Goal: Task Accomplishment & Management: Manage account settings

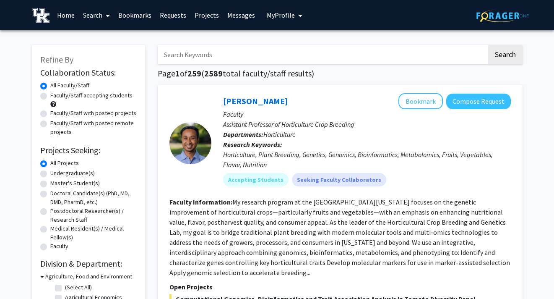
click at [62, 17] on link "Home" at bounding box center [66, 14] width 26 height 29
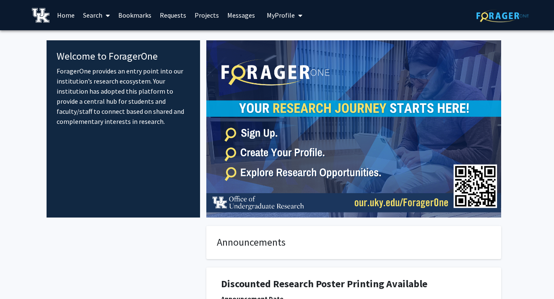
click at [267, 15] on span "My Profile" at bounding box center [281, 15] width 28 height 8
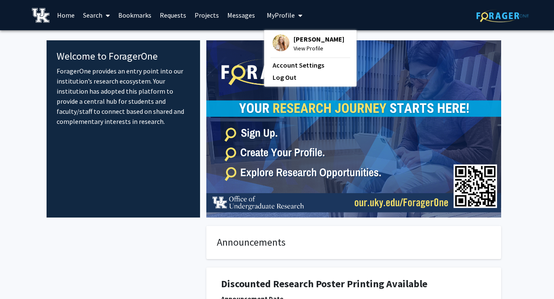
click at [296, 43] on span "[PERSON_NAME]" at bounding box center [319, 38] width 51 height 9
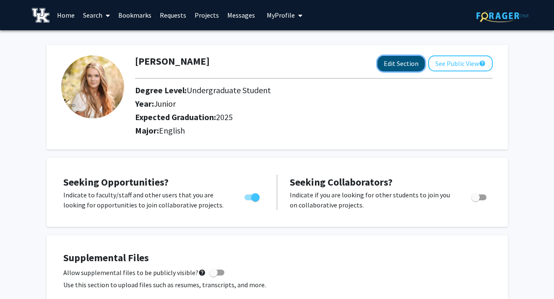
click at [393, 65] on button "Edit Section" at bounding box center [401, 64] width 47 height 16
select select "junior"
select select "2025"
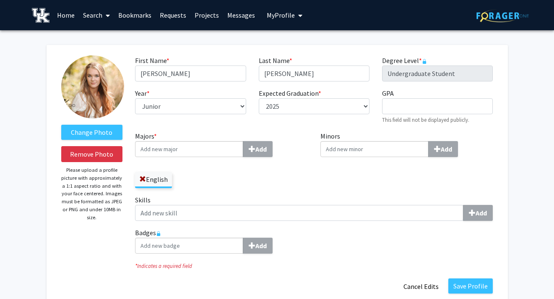
click at [66, 16] on link "Home" at bounding box center [66, 14] width 26 height 29
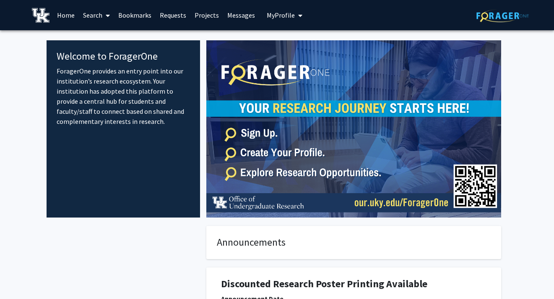
click at [97, 13] on link "Search" at bounding box center [96, 14] width 35 height 29
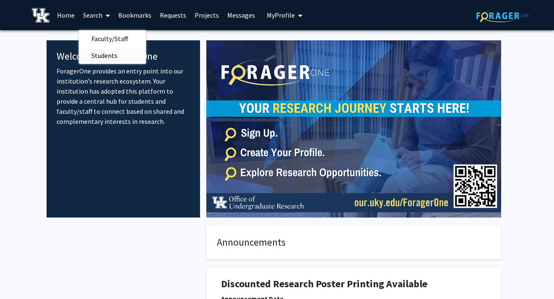
click at [101, 56] on span "Students" at bounding box center [104, 55] width 51 height 17
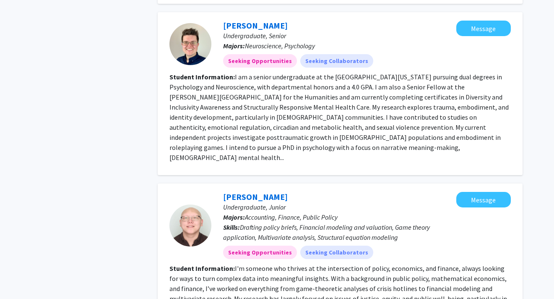
scroll to position [1935, 0]
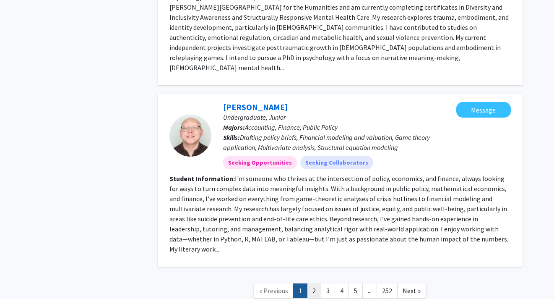
click at [312, 283] on link "2" at bounding box center [314, 290] width 14 height 15
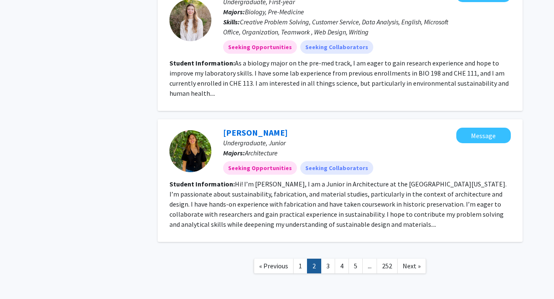
scroll to position [1084, 0]
click at [328, 258] on link "3" at bounding box center [328, 265] width 14 height 15
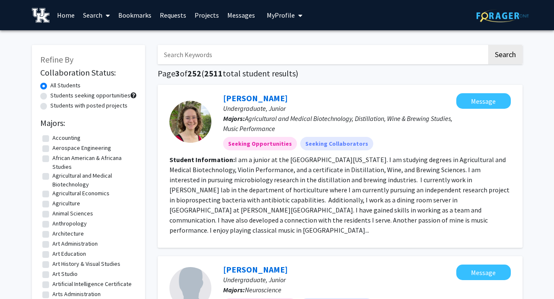
click at [273, 16] on span "My Profile" at bounding box center [281, 15] width 28 height 8
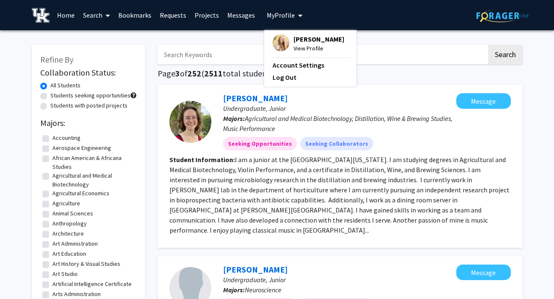
click at [297, 53] on span "View Profile" at bounding box center [319, 48] width 51 height 9
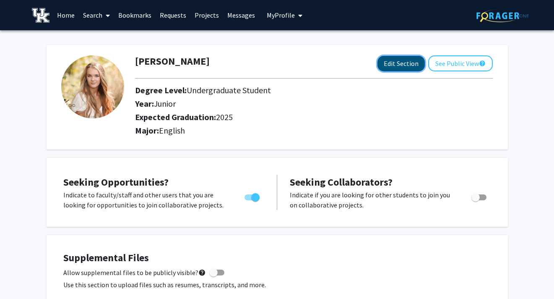
click at [398, 63] on button "Edit Section" at bounding box center [401, 64] width 47 height 16
select select "junior"
select select "2025"
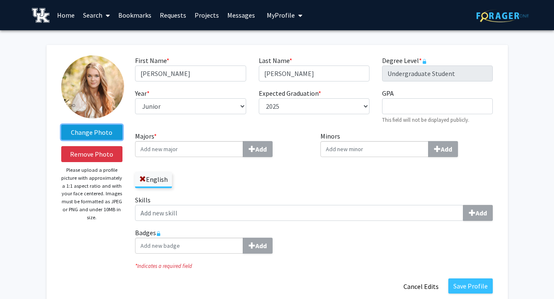
click at [88, 132] on label "Change Photo" at bounding box center [92, 132] width 62 height 15
click at [0, 0] on input "Change Photo" at bounding box center [0, 0] width 0 height 0
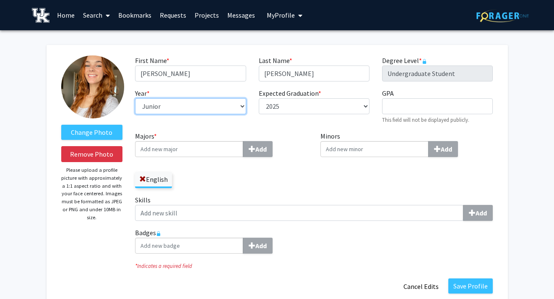
click at [189, 103] on select "--- First-year Sophomore Junior Senior Postbaccalaureate Certificate" at bounding box center [190, 106] width 111 height 16
select select "senior"
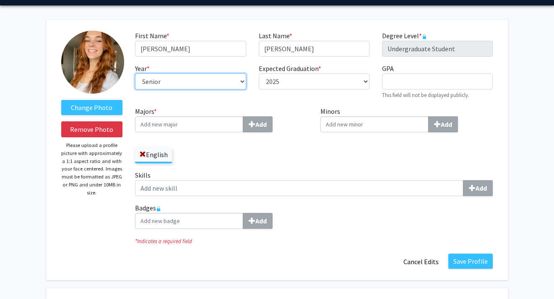
scroll to position [31, 0]
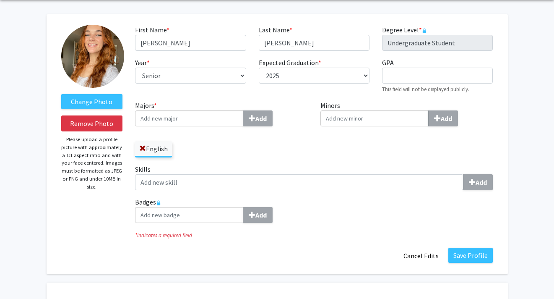
click at [243, 120] on input "Minors Add" at bounding box center [189, 118] width 108 height 16
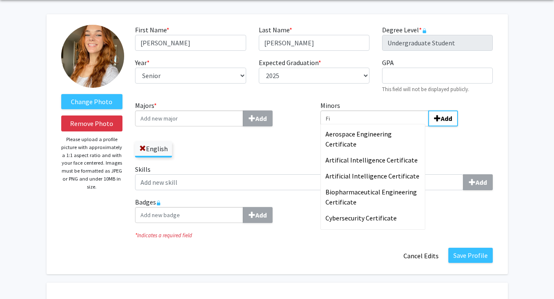
type input "F"
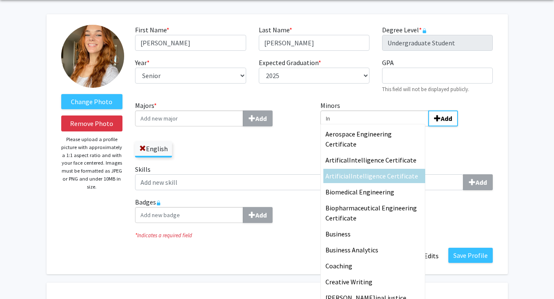
type input "I"
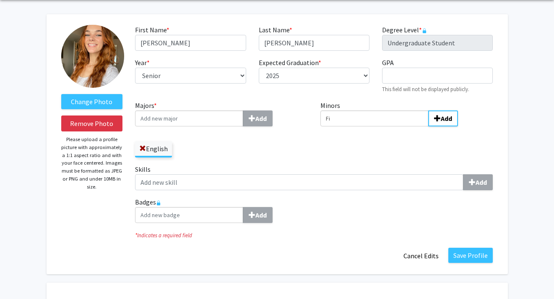
type input "F"
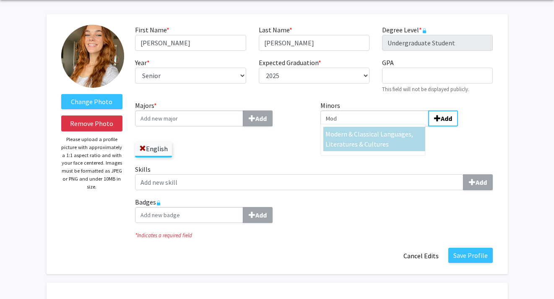
type input "Mod"
click at [365, 131] on span "ern & Classical Languages, Literatures & Cultures" at bounding box center [370, 139] width 88 height 18
click at [365, 126] on input "Mod" at bounding box center [375, 118] width 108 height 16
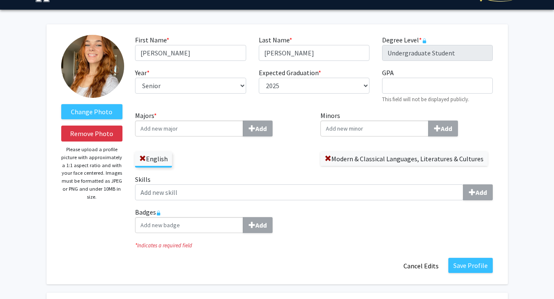
scroll to position [23, 0]
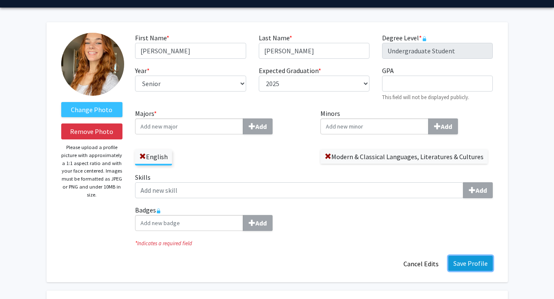
click at [466, 264] on button "Save Profile" at bounding box center [471, 263] width 44 height 15
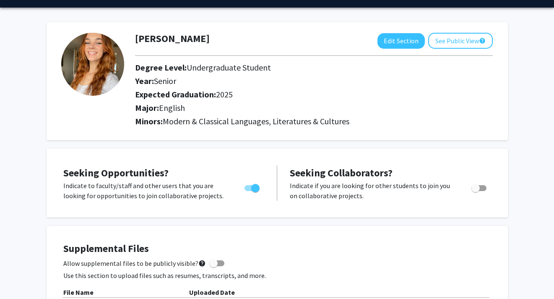
scroll to position [0, 0]
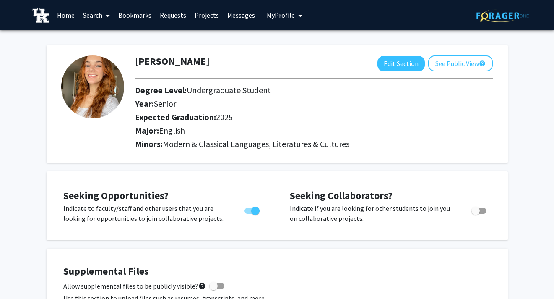
click at [100, 18] on link "Search" at bounding box center [96, 14] width 35 height 29
click at [108, 53] on span "Students" at bounding box center [104, 55] width 51 height 17
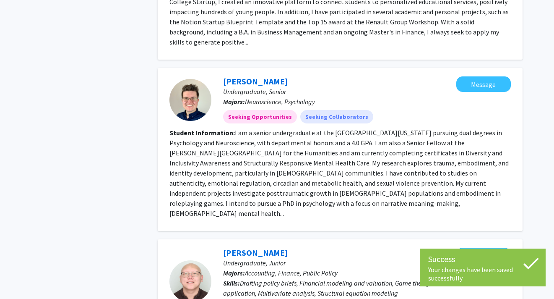
scroll to position [1935, 0]
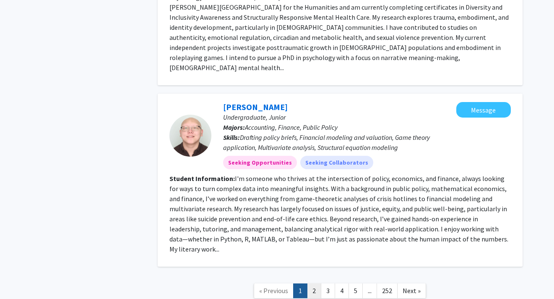
click at [316, 283] on link "2" at bounding box center [314, 290] width 14 height 15
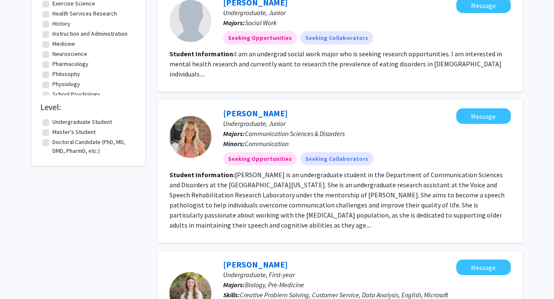
scroll to position [1099, 0]
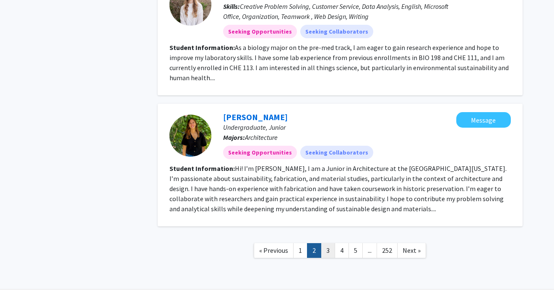
click at [327, 243] on link "3" at bounding box center [328, 250] width 14 height 15
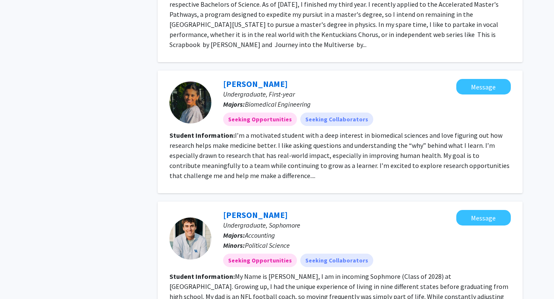
scroll to position [1190, 0]
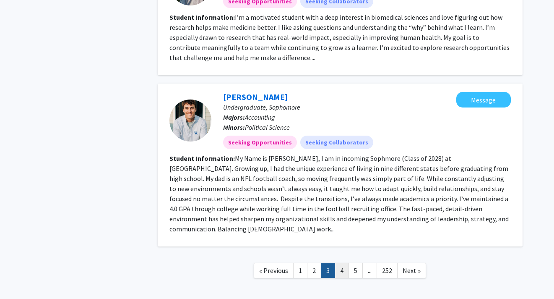
click at [341, 263] on link "4" at bounding box center [342, 270] width 14 height 15
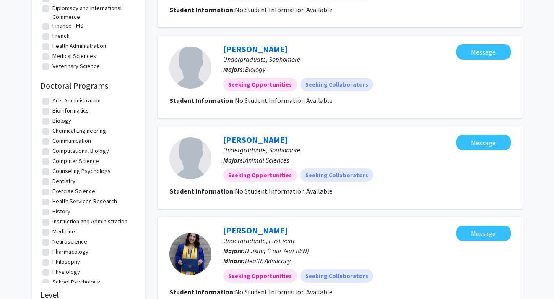
scroll to position [827, 0]
